Goal: Task Accomplishment & Management: Use online tool/utility

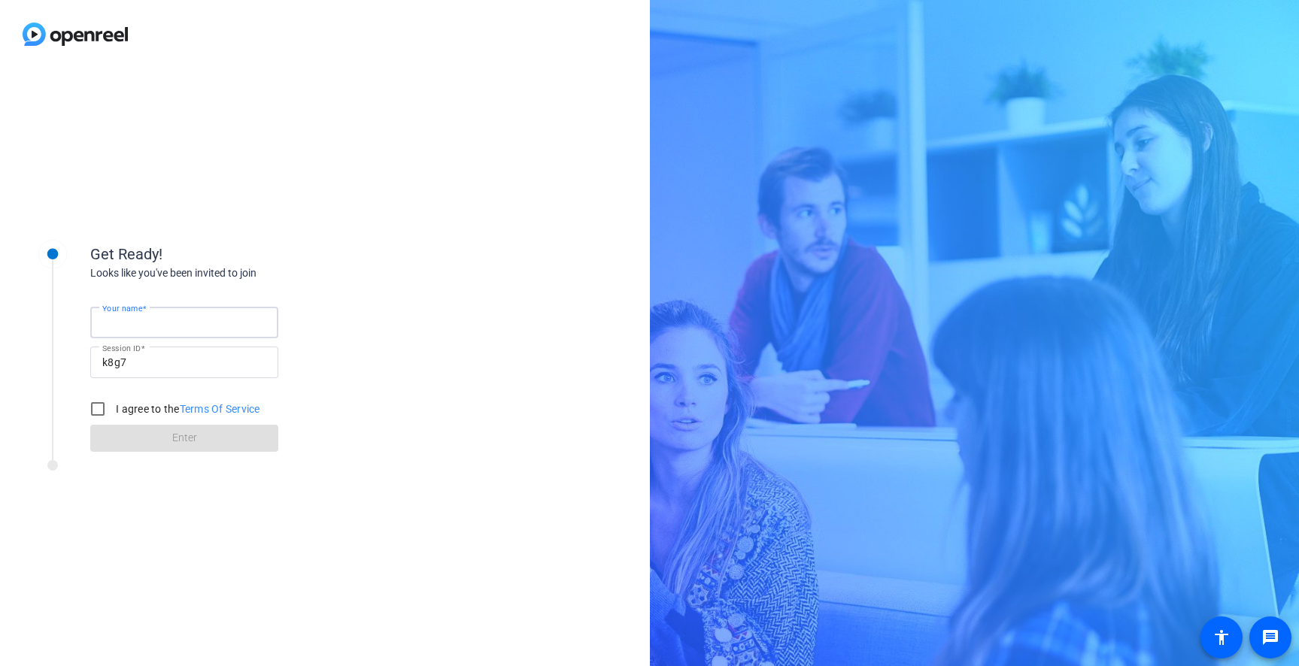
click at [191, 323] on input "Your name" at bounding box center [184, 323] width 164 height 18
type input "Desiree La Noire"
click at [101, 411] on input "I agree to the Terms Of Service" at bounding box center [98, 409] width 30 height 30
checkbox input "true"
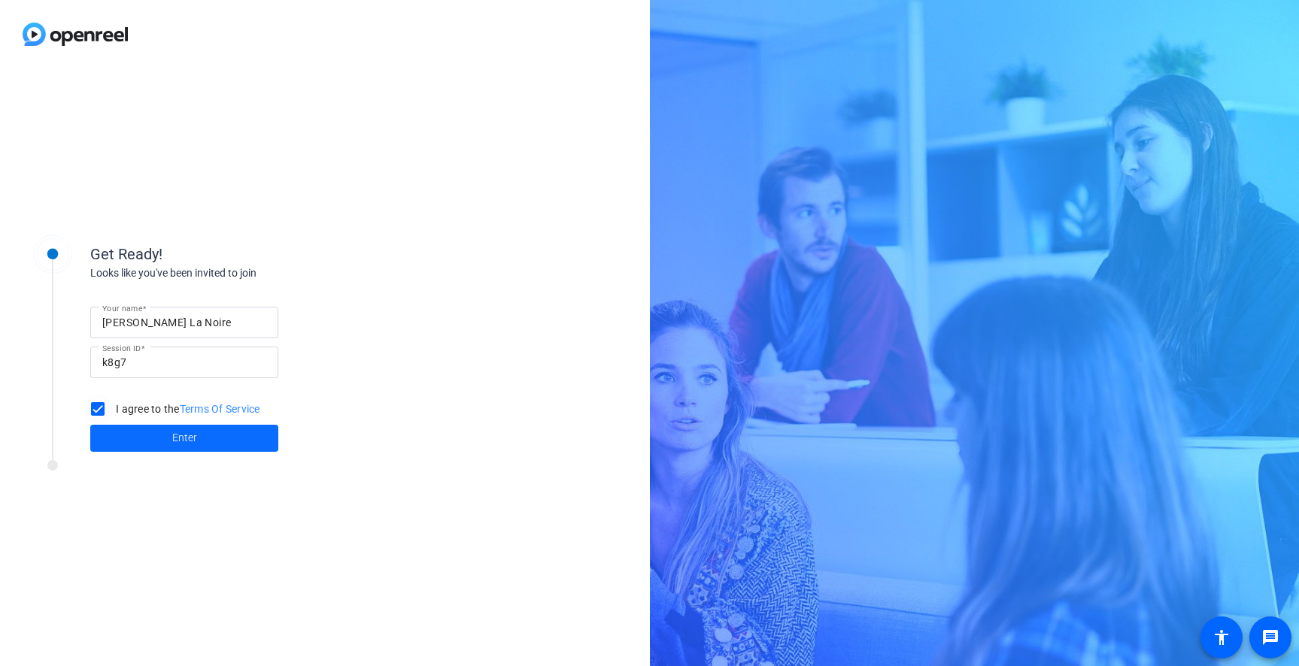
click at [148, 432] on span at bounding box center [184, 438] width 188 height 36
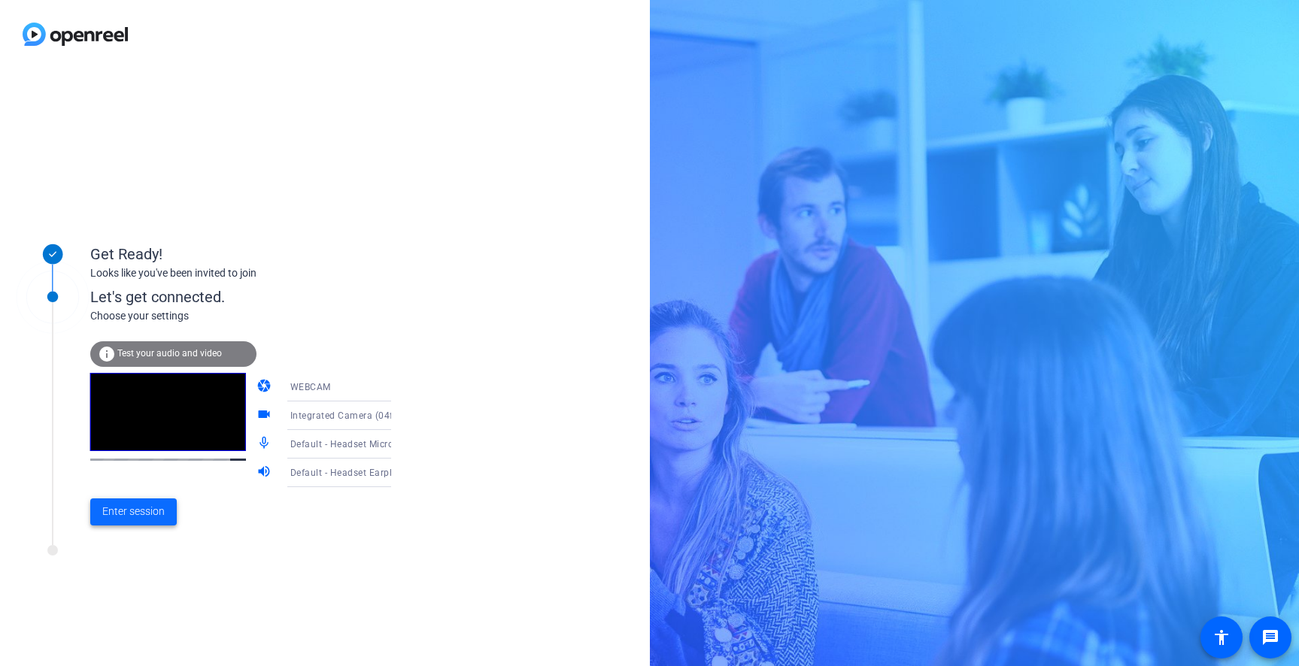
click at [142, 510] on span "Enter session" at bounding box center [133, 512] width 62 height 16
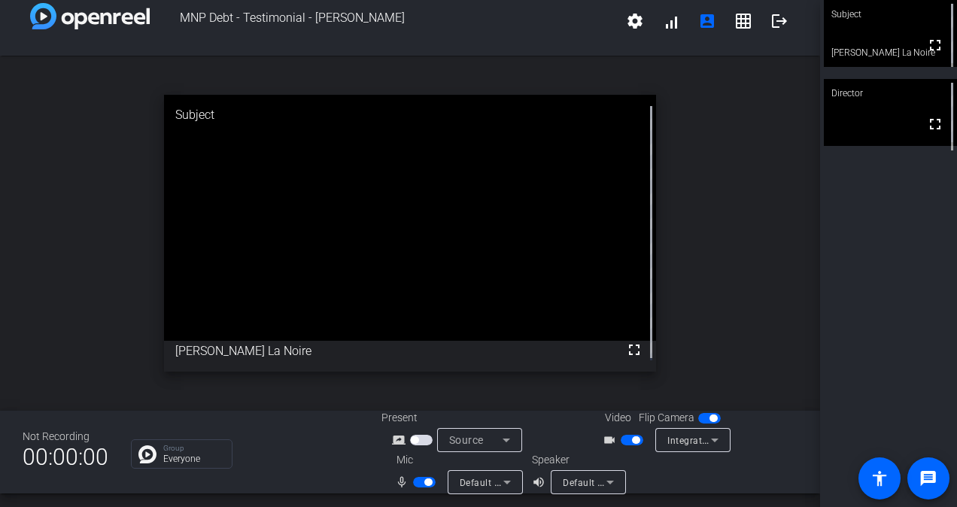
scroll to position [17, 0]
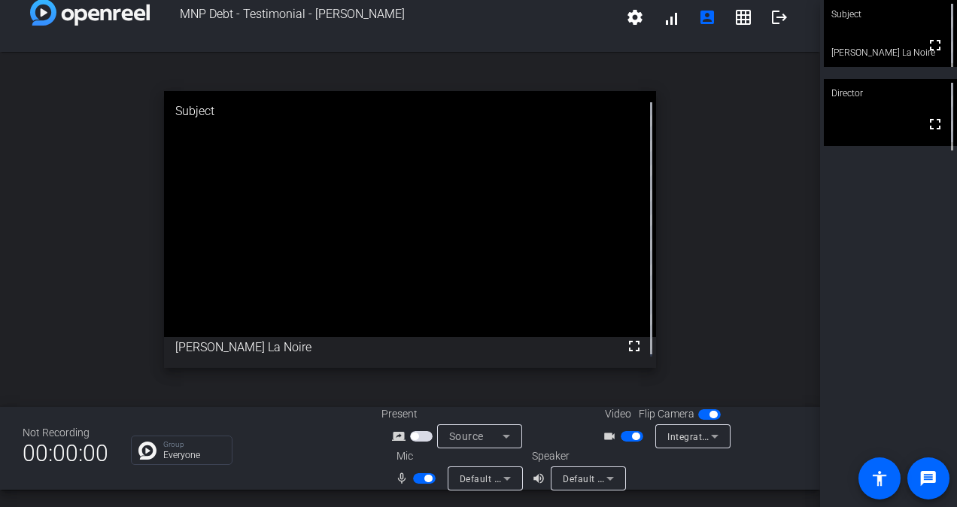
click at [206, 124] on div "Subject" at bounding box center [410, 111] width 492 height 41
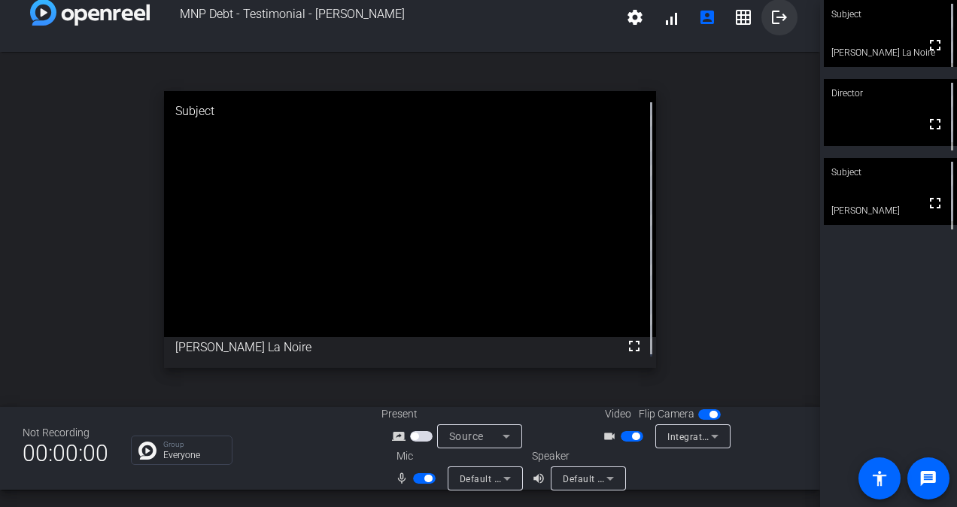
click at [770, 23] on mat-icon "logout" at bounding box center [779, 17] width 18 height 18
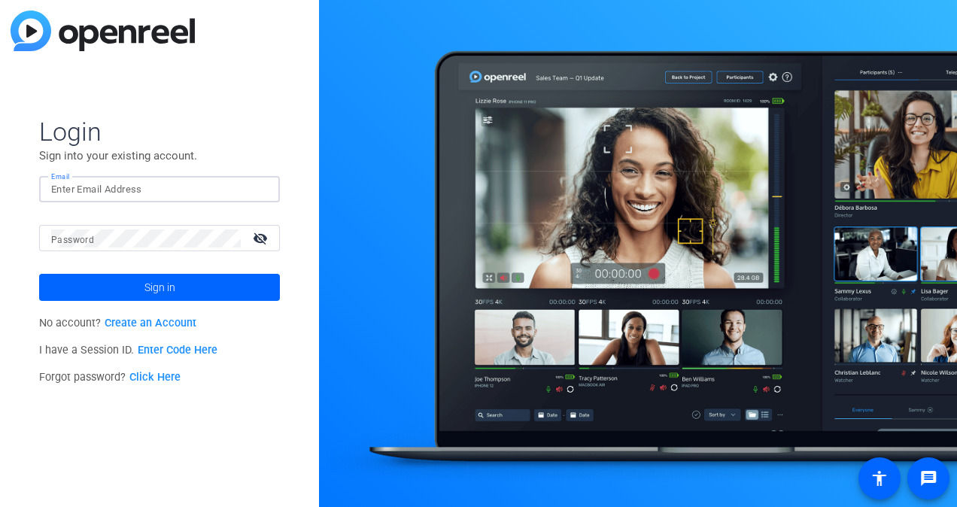
click at [136, 194] on input "Email" at bounding box center [159, 189] width 217 height 18
type input "Desiree.LaNoire@mnp.ca"
click at [39, 274] on button "Sign in" at bounding box center [159, 287] width 241 height 27
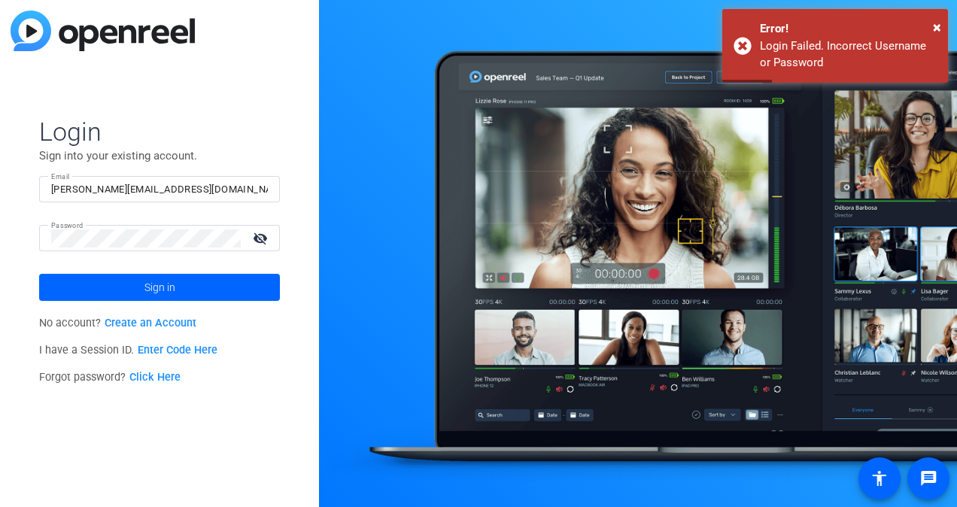
click at [177, 350] on link "Enter Code Here" at bounding box center [178, 350] width 80 height 13
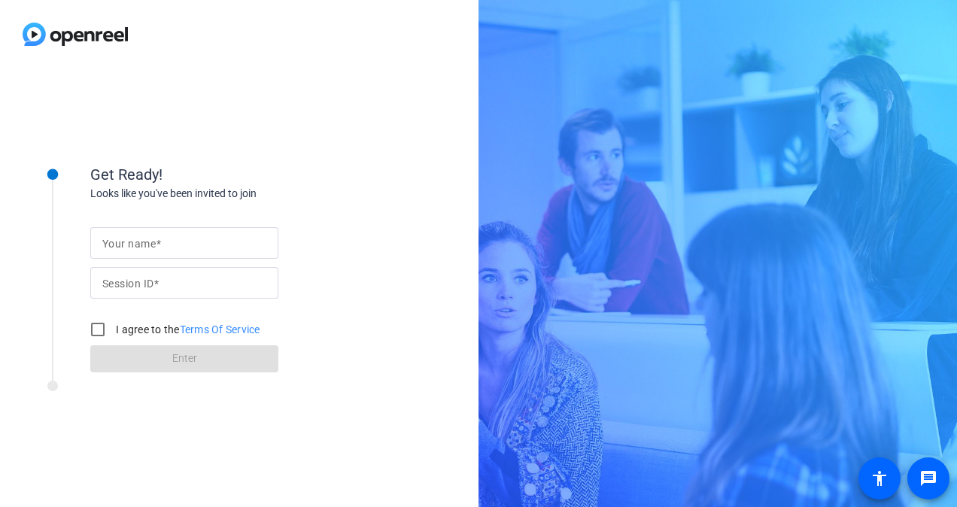
click at [146, 241] on mat-label "Your name" at bounding box center [128, 244] width 53 height 12
click at [146, 241] on input "Your name" at bounding box center [184, 243] width 164 height 18
type input "Desiree La Noire"
click at [129, 283] on mat-label "Session ID" at bounding box center [127, 284] width 51 height 12
click at [129, 283] on input "Session ID" at bounding box center [184, 283] width 164 height 18
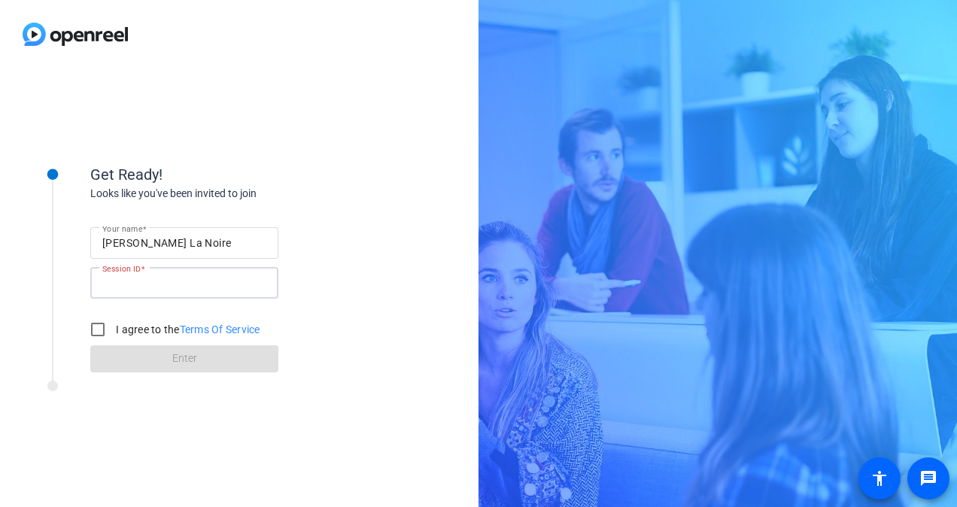
paste input "k8g7"
type input "k8g7"
click at [102, 326] on input "I agree to the Terms Of Service" at bounding box center [98, 329] width 30 height 30
checkbox input "true"
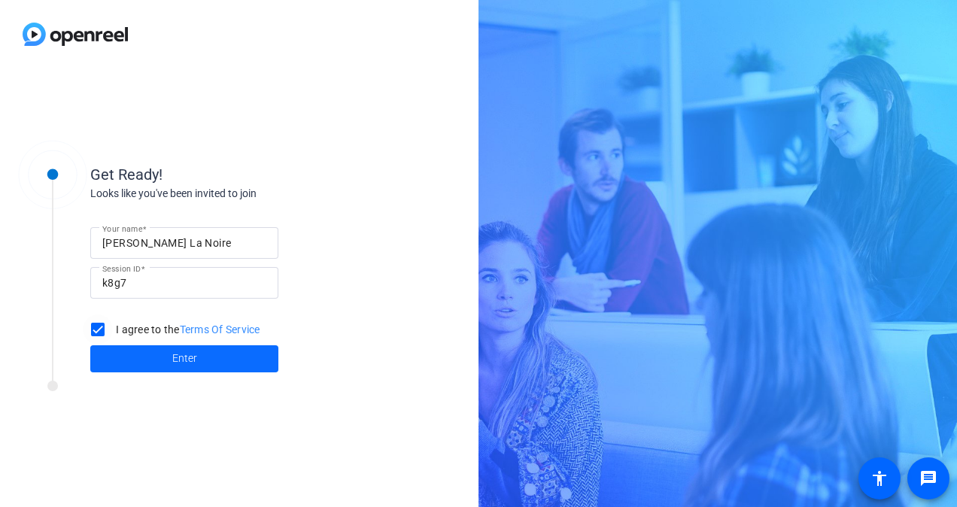
click at [129, 361] on span at bounding box center [184, 359] width 188 height 36
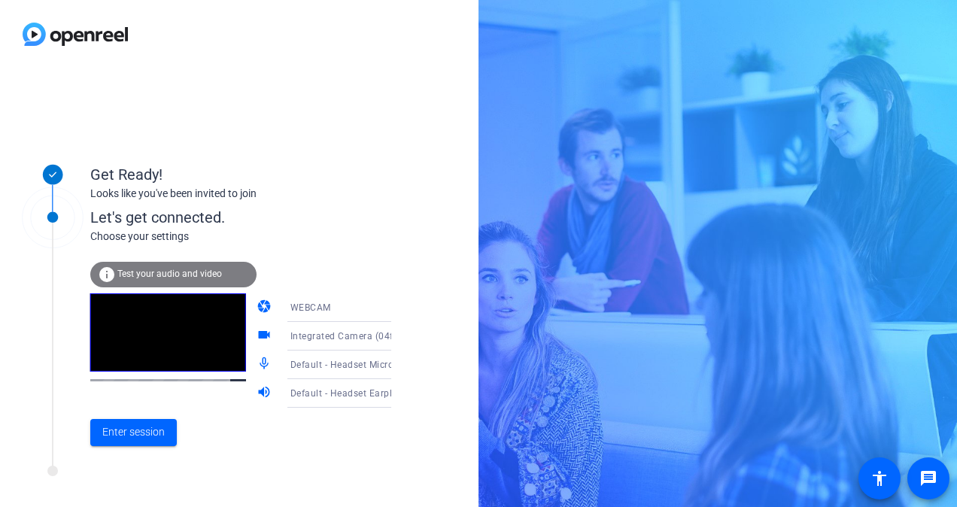
click at [147, 451] on div "Enter session" at bounding box center [256, 433] width 332 height 50
click at [148, 433] on span "Enter session" at bounding box center [133, 432] width 62 height 16
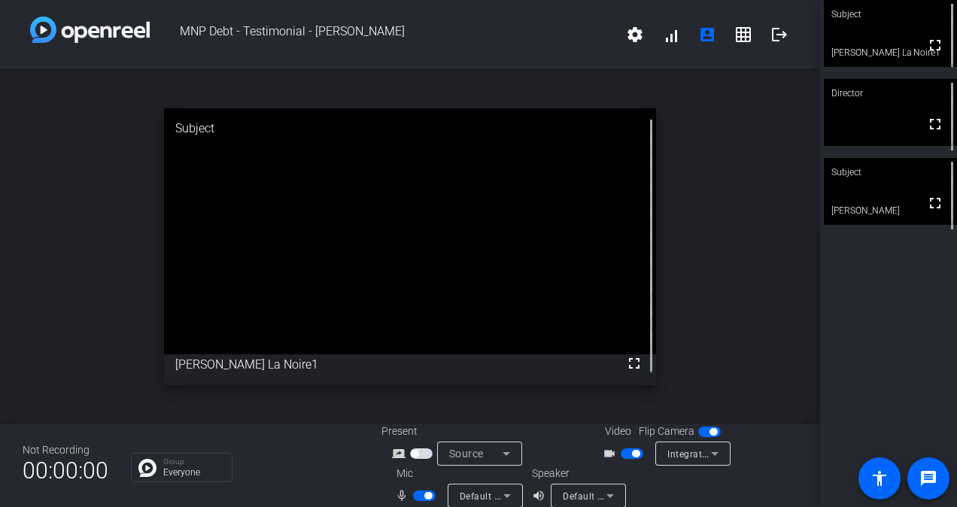
click at [875, 202] on video at bounding box center [890, 191] width 133 height 67
click at [947, 170] on div at bounding box center [952, 192] width 10 height 68
click at [899, 175] on div "Subject" at bounding box center [890, 172] width 133 height 29
click at [419, 498] on span "button" at bounding box center [424, 495] width 23 height 11
click at [620, 455] on span "button" at bounding box center [631, 453] width 23 height 11
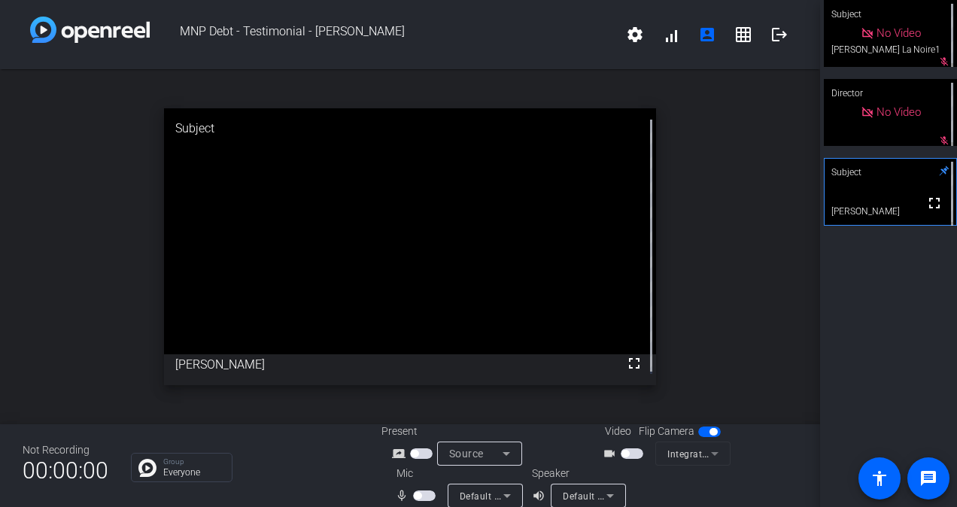
click at [425, 497] on span "button" at bounding box center [424, 495] width 23 height 11
click at [623, 451] on span "button" at bounding box center [625, 454] width 8 height 8
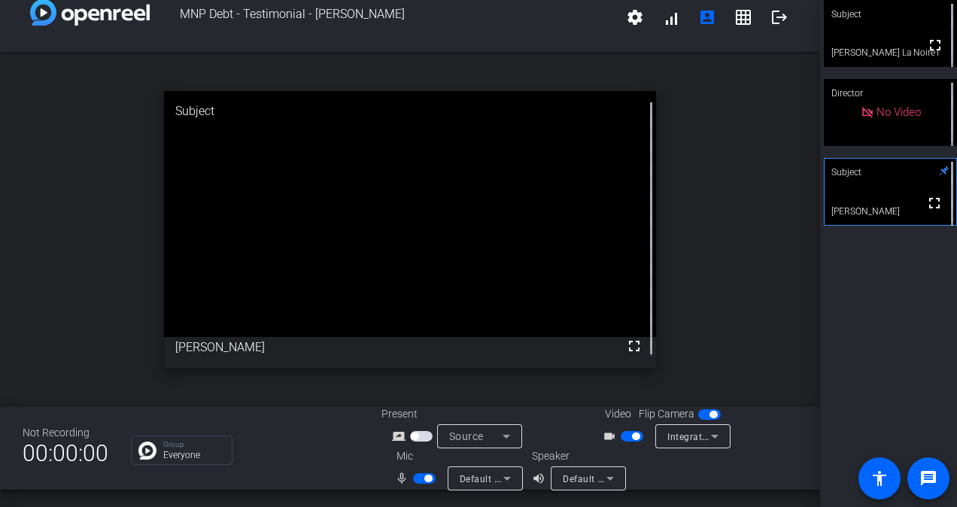
click at [424, 481] on span "button" at bounding box center [428, 479] width 8 height 8
click at [624, 437] on span "button" at bounding box center [631, 436] width 23 height 11
click at [418, 479] on span "button" at bounding box center [424, 478] width 23 height 11
click at [627, 431] on span "button" at bounding box center [631, 436] width 23 height 11
click at [417, 478] on span "button" at bounding box center [424, 478] width 23 height 11
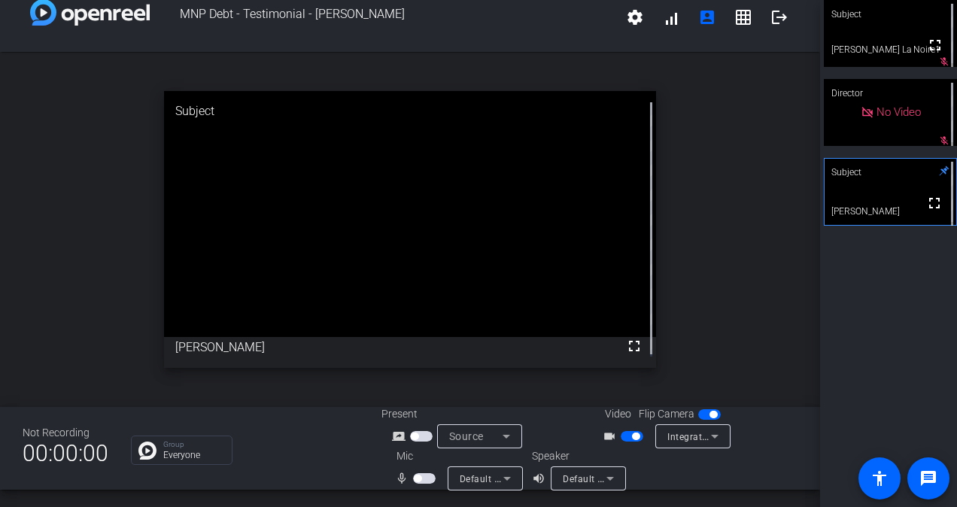
click at [632, 438] on span "button" at bounding box center [636, 436] width 8 height 8
click at [421, 477] on span "button" at bounding box center [424, 478] width 23 height 11
click at [623, 435] on span "button" at bounding box center [625, 436] width 8 height 8
click at [770, 18] on mat-icon "logout" at bounding box center [779, 17] width 18 height 18
